Goal: Information Seeking & Learning: Learn about a topic

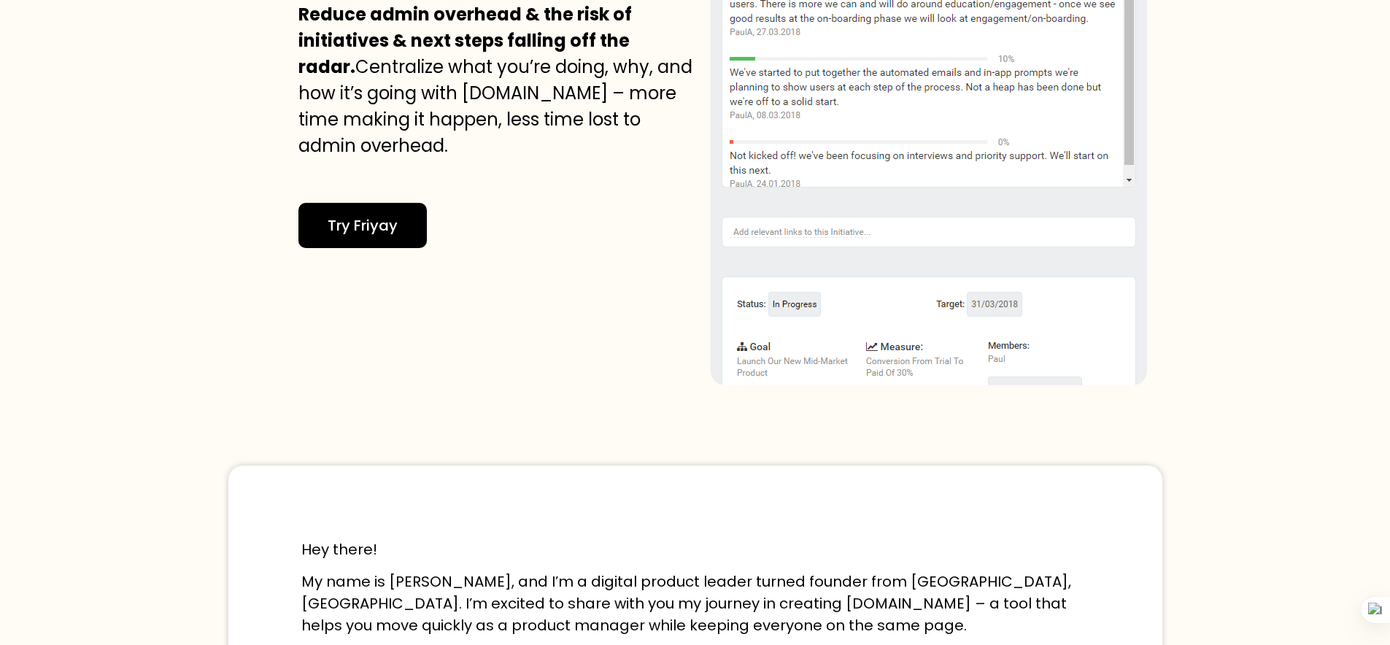
scroll to position [2226, 0]
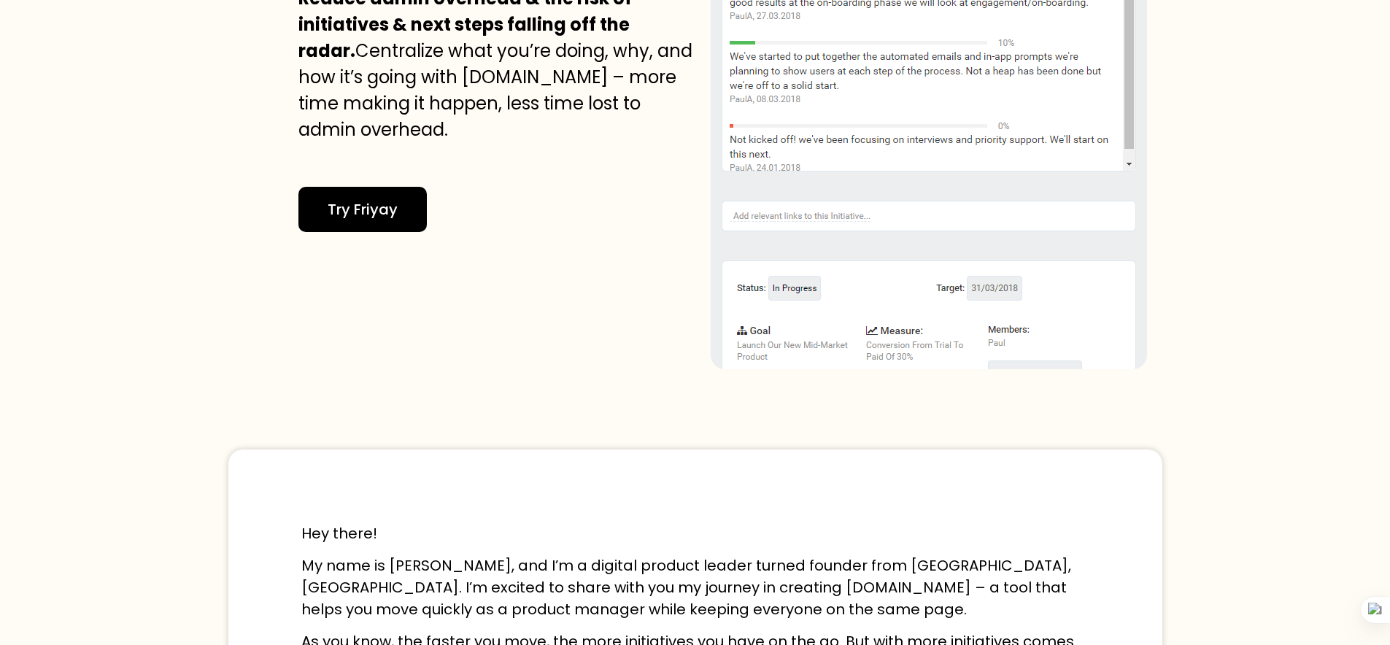
click at [1179, 322] on section "A single source of truth for all your Initiatives Reduce admin overhead & the r…" at bounding box center [695, 65] width 1390 height 622
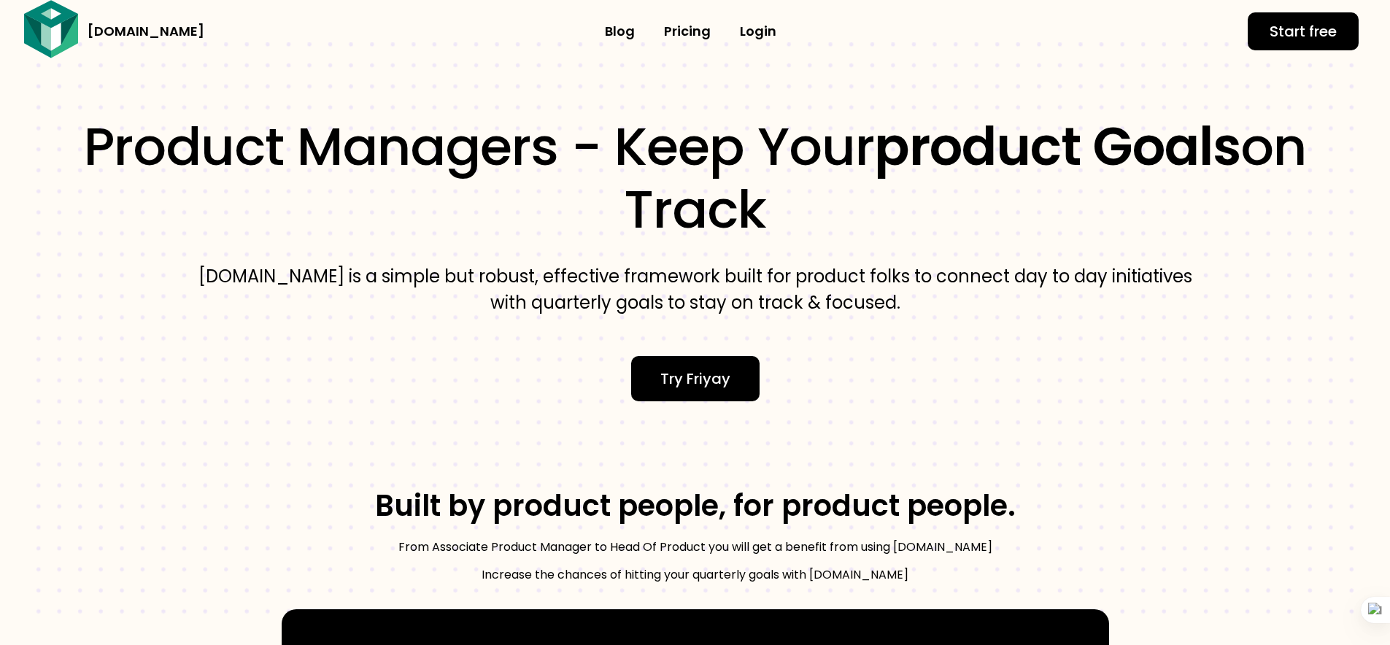
scroll to position [0, 0]
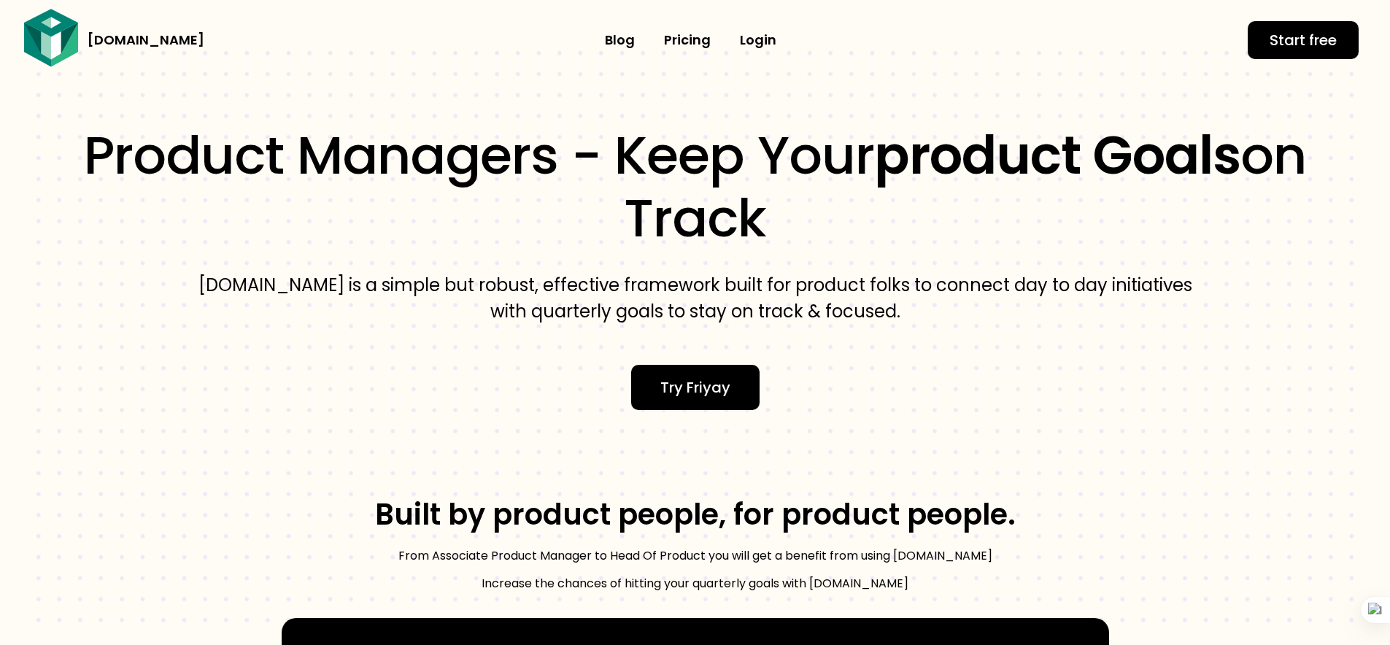
click at [692, 41] on link "Pricing​" at bounding box center [687, 40] width 76 height 34
click at [617, 45] on link "Blog" at bounding box center [619, 40] width 59 height 34
